Goal: Task Accomplishment & Management: Complete application form

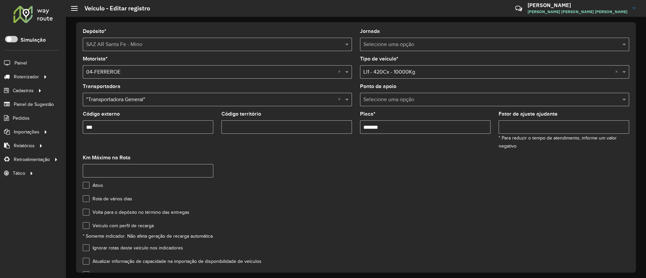
scroll to position [43, 0]
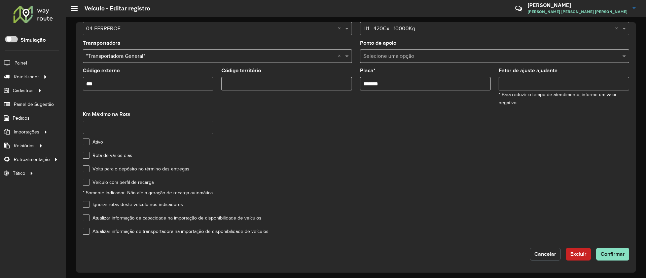
click at [536, 258] on button "Cancelar" at bounding box center [545, 254] width 31 height 13
